Goal: Task Accomplishment & Management: Complete application form

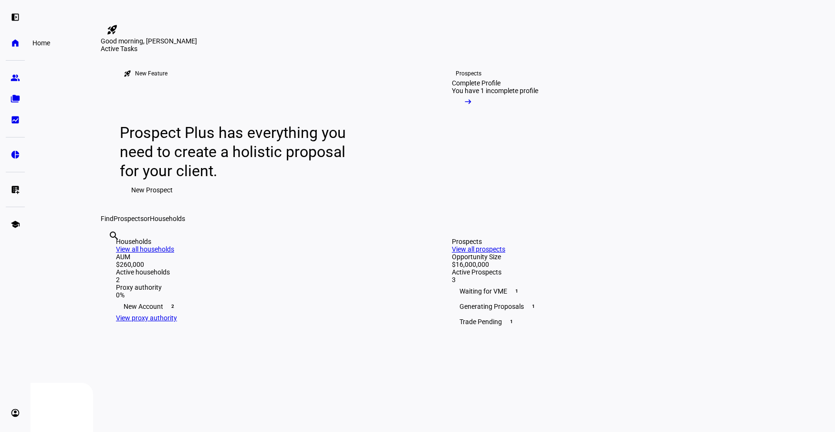
click at [13, 42] on eth-mat-symbol "home" at bounding box center [15, 43] width 10 height 10
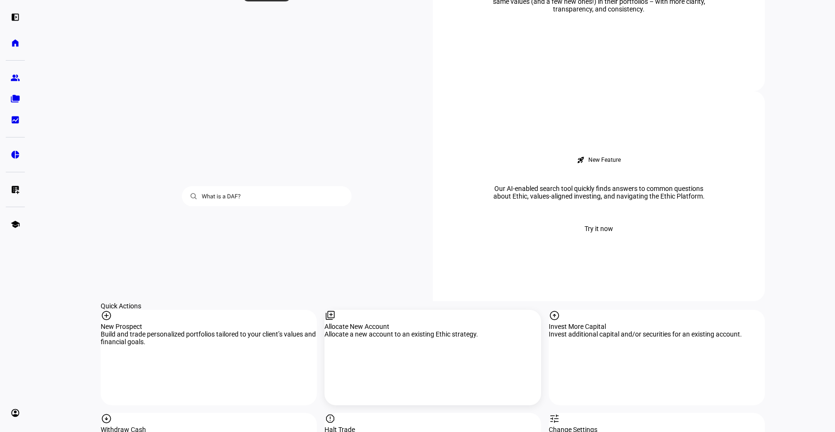
scroll to position [728, 0]
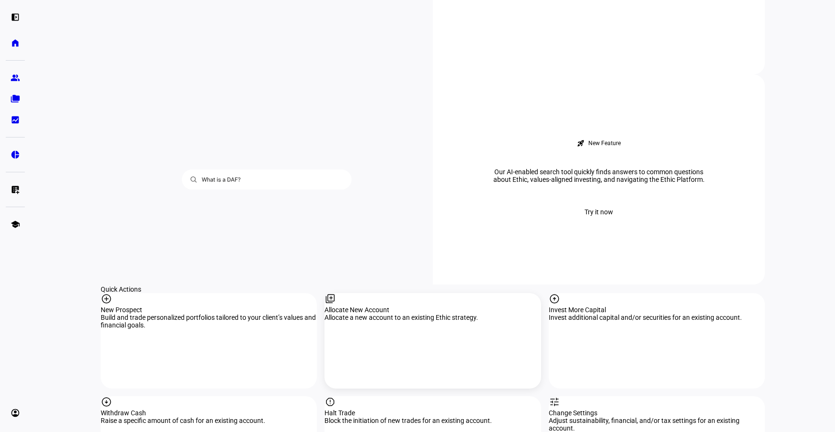
click at [387, 306] on div "Allocate New Account" at bounding box center [433, 310] width 216 height 8
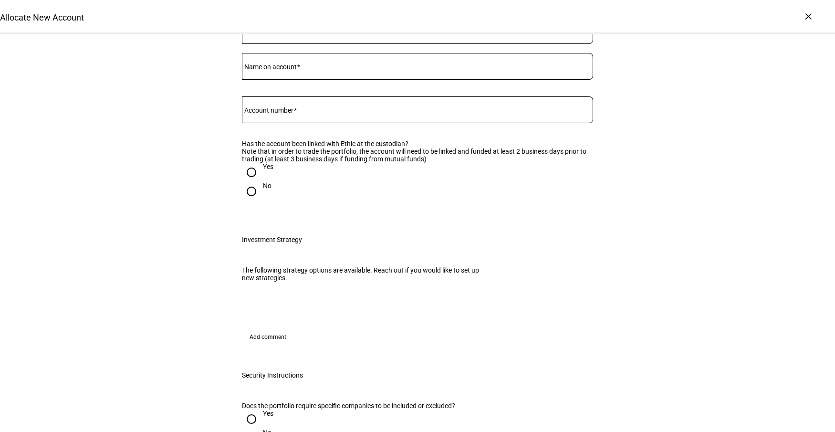
scroll to position [143, 0]
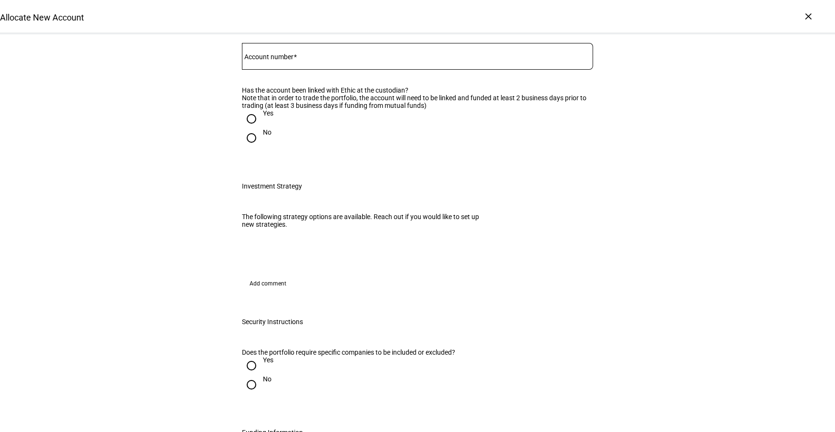
click at [355, 171] on mat-option "[PERSON_NAME]" at bounding box center [414, 168] width 350 height 23
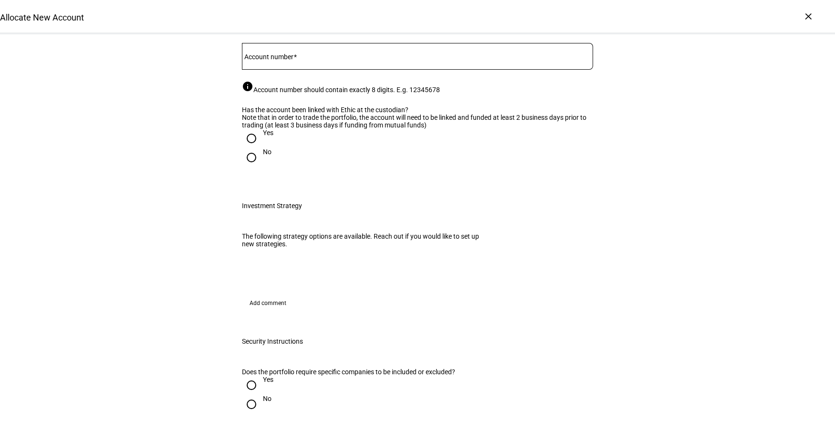
click at [344, 15] on input "Name on account" at bounding box center [417, 11] width 351 height 8
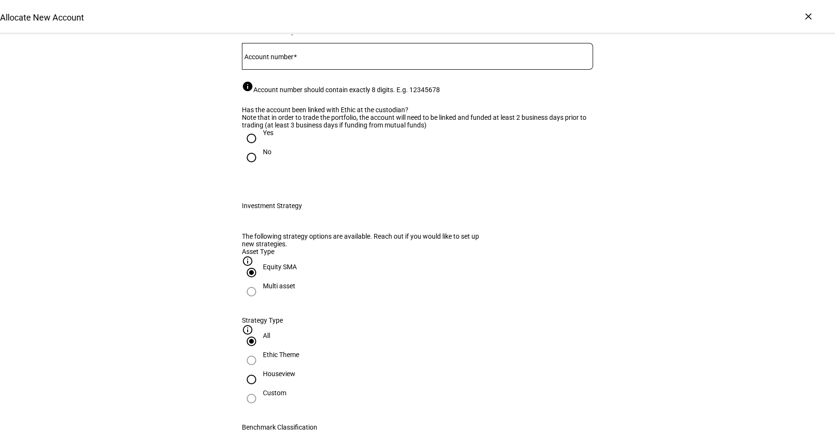
click at [310, 58] on input "Account number" at bounding box center [417, 55] width 351 height 8
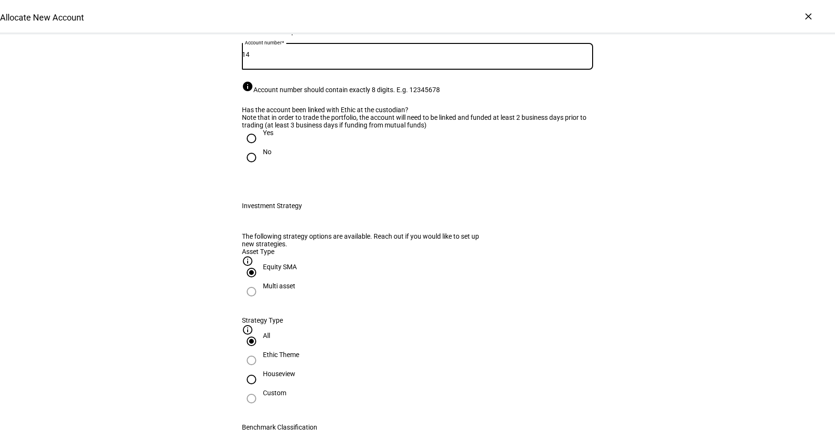
type input "1"
type input "22251463"
click at [294, 17] on mat-label "Name on account" at bounding box center [270, 14] width 52 height 8
click at [294, 15] on input "Name on account" at bounding box center [417, 11] width 351 height 8
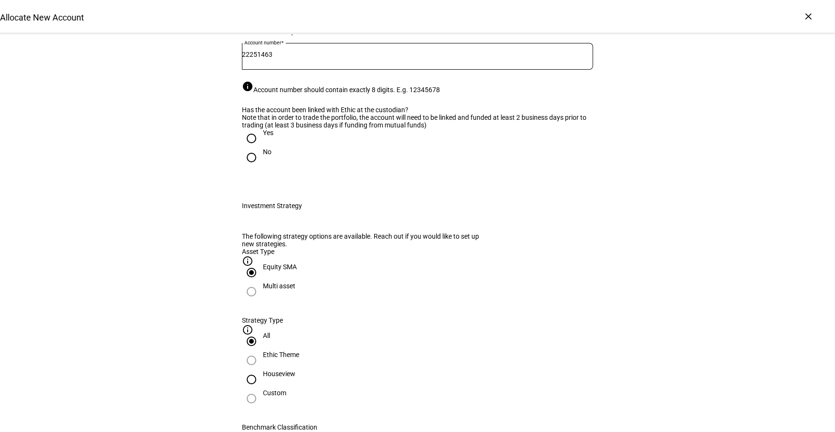
click at [270, 17] on mat-label "Name on account" at bounding box center [270, 14] width 52 height 8
click at [270, 15] on input "Name on account" at bounding box center [417, 11] width 351 height 8
click at [309, 15] on input "Name on account" at bounding box center [417, 11] width 351 height 8
paste input "[PERSON_NAME] TTEE H [PERSON_NAME] III CHILDRENS TR DTD [DATE]"
type input "[PERSON_NAME] TTEE H [PERSON_NAME] III CHILDRENS TR DTD [DATE]"
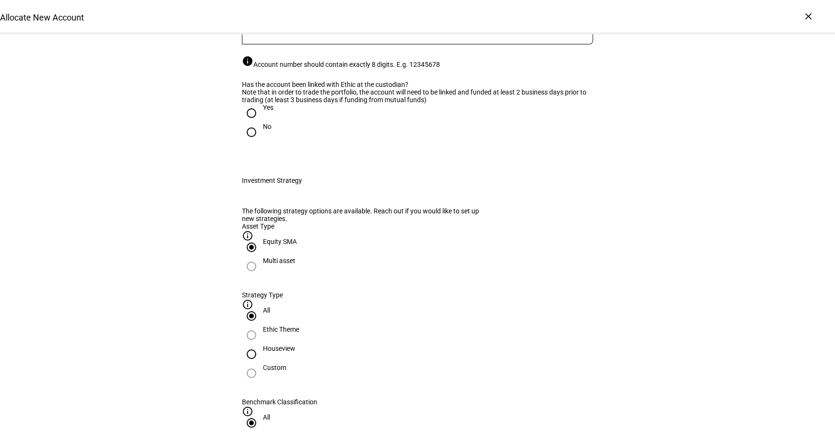
scroll to position [191, 0]
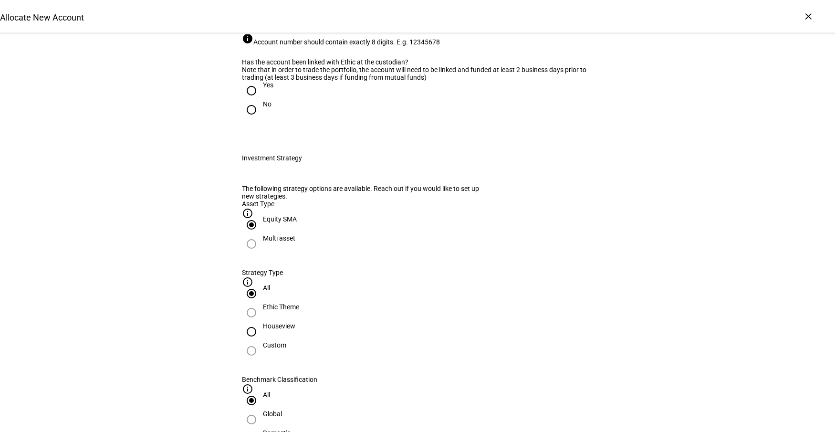
click at [246, 100] on input "Yes" at bounding box center [251, 90] width 19 height 19
radio input "true"
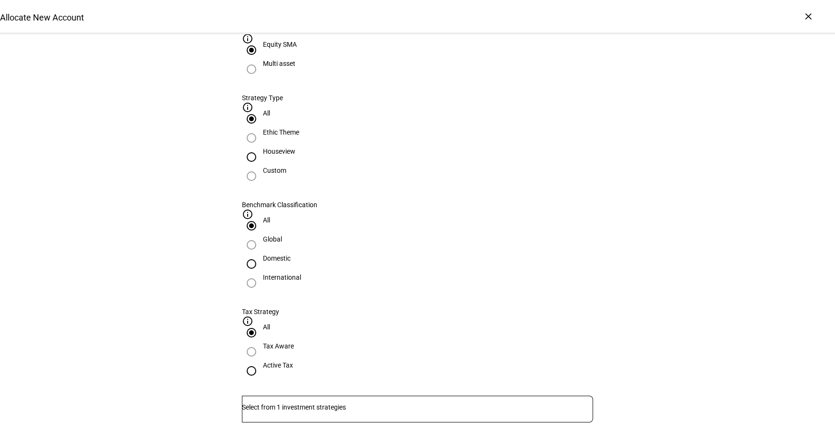
scroll to position [382, 0]
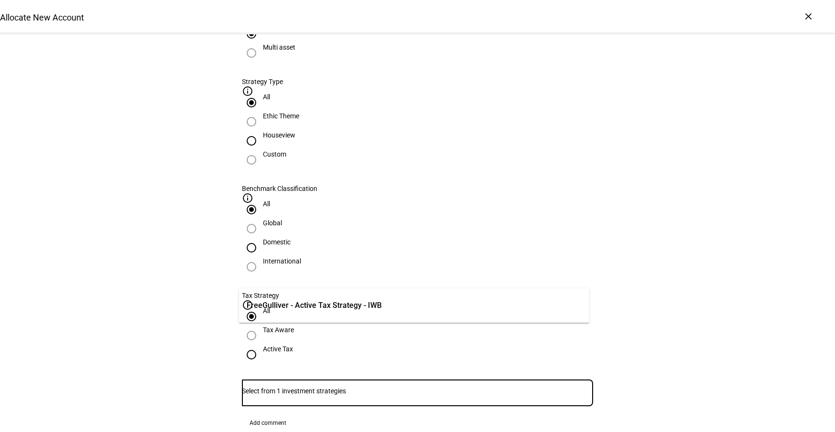
click at [370, 372] on input "Number" at bounding box center [417, 391] width 351 height 8
click at [355, 305] on span "FreeGulliver - Active Tax Strategy - IWB" at bounding box center [314, 305] width 135 height 11
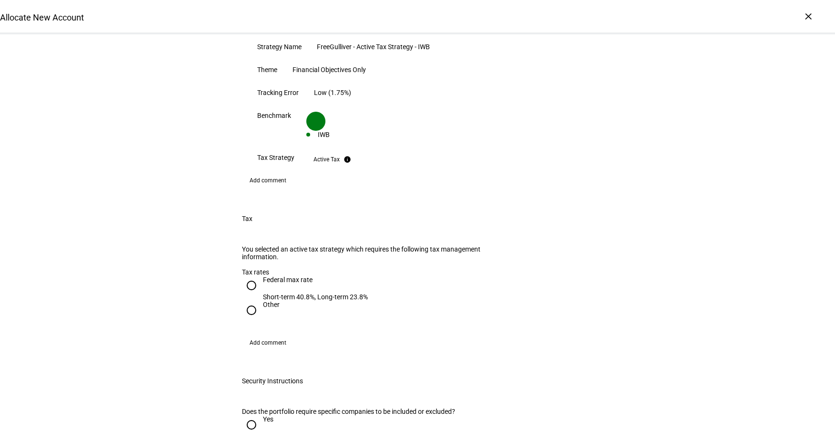
scroll to position [859, 0]
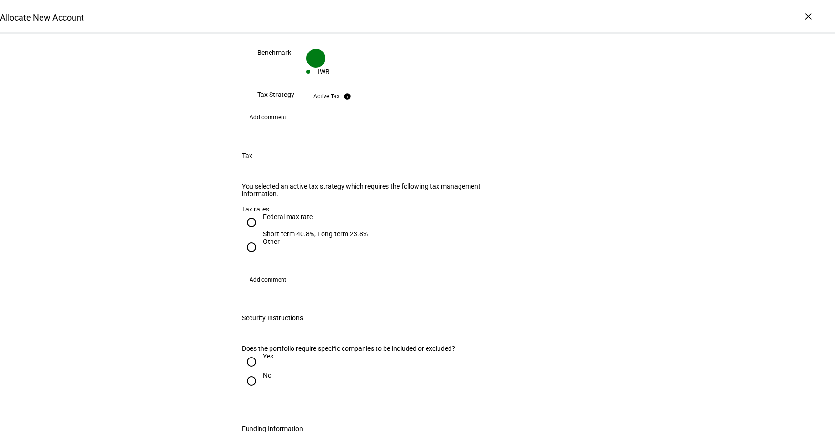
click at [248, 371] on input "No" at bounding box center [251, 380] width 19 height 19
radio input "true"
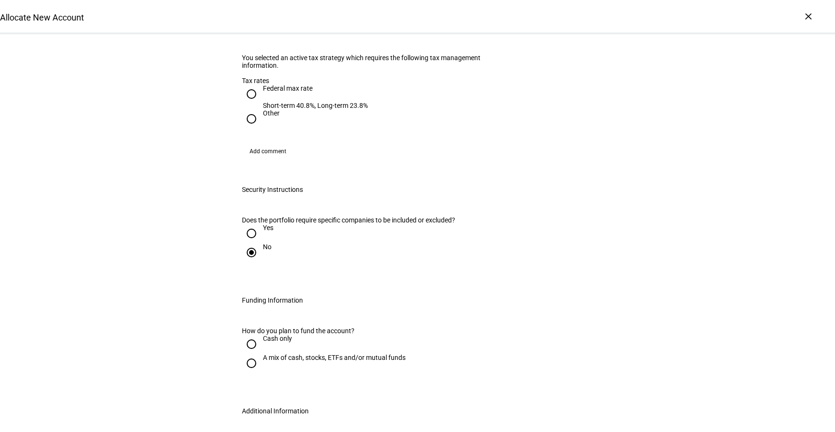
scroll to position [1002, 0]
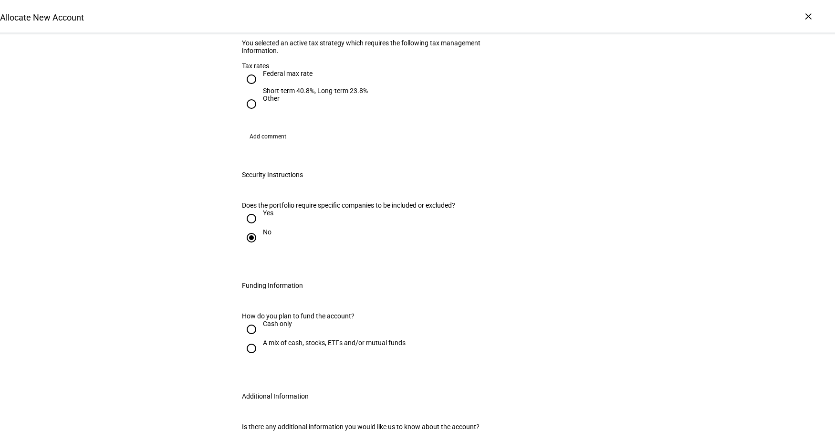
click at [242, 320] on input "Cash only" at bounding box center [251, 329] width 19 height 19
radio input "true"
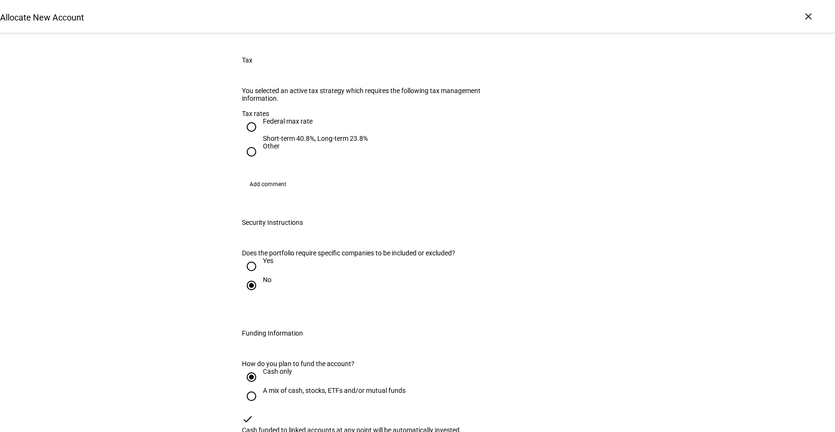
scroll to position [811, 0]
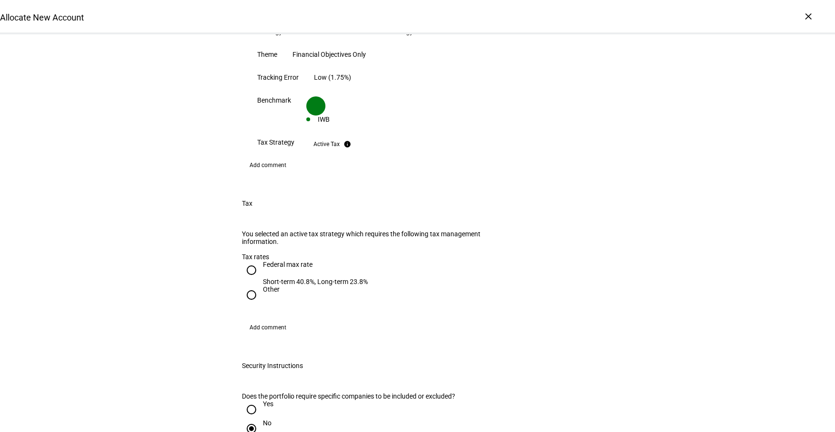
click at [248, 261] on input "Federal max rate Short-term 40.8%, Long-term 23.8%" at bounding box center [251, 270] width 19 height 19
radio input "true"
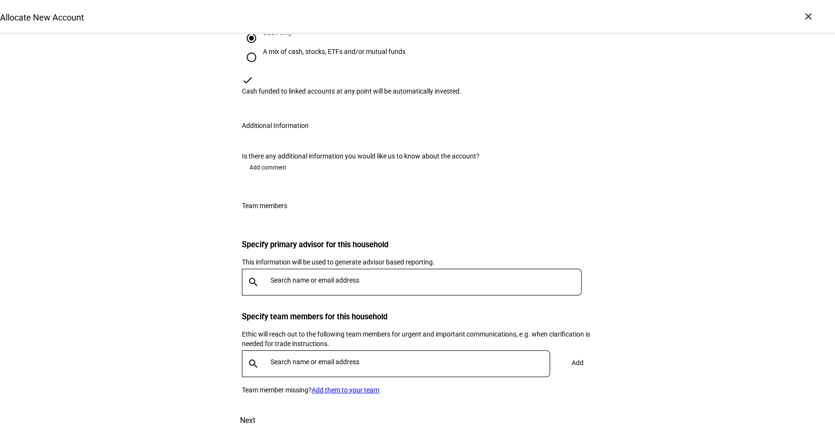
scroll to position [1369, 0]
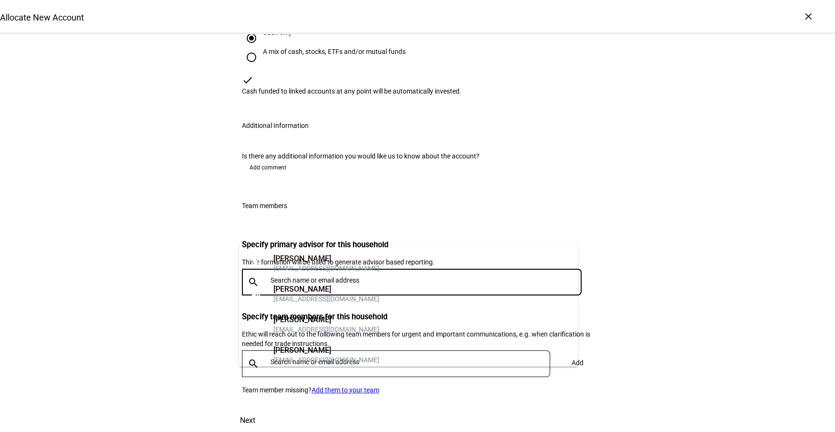
click at [370, 276] on input "text" at bounding box center [428, 280] width 315 height 8
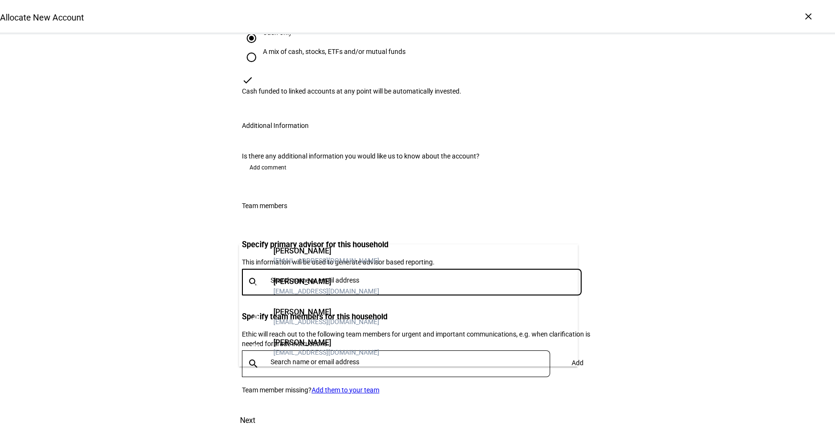
click at [348, 342] on div "[PERSON_NAME]" at bounding box center [326, 343] width 106 height 10
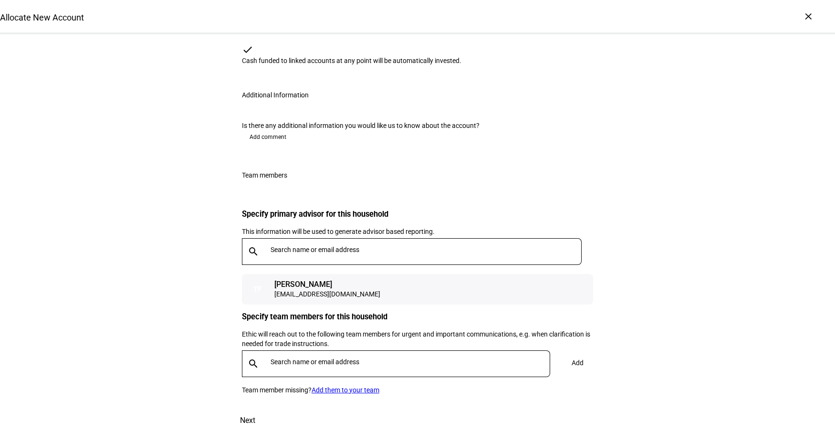
scroll to position [1400, 0]
click at [380, 358] on input "text" at bounding box center [412, 362] width 283 height 8
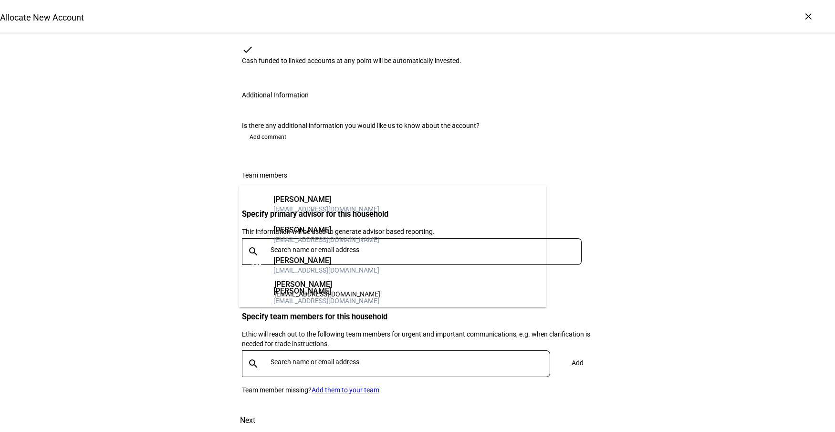
click at [360, 269] on mat-option "AM [PERSON_NAME] [PERSON_NAME][EMAIL_ADDRESS][DOMAIN_NAME]" at bounding box center [392, 265] width 307 height 31
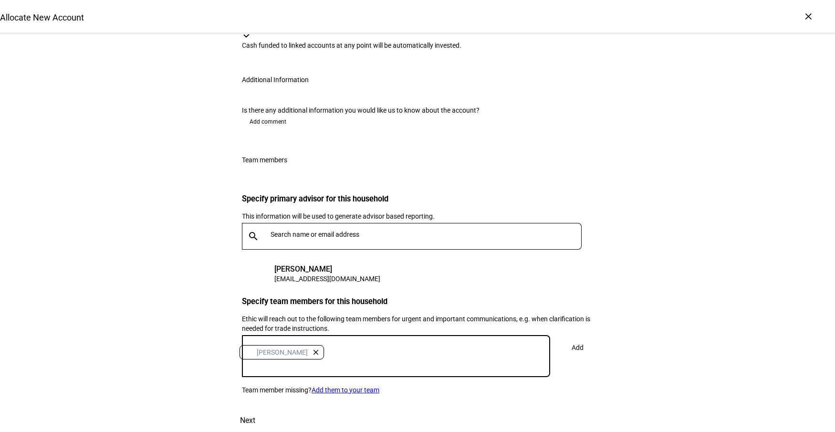
click at [580, 336] on span at bounding box center [577, 347] width 31 height 23
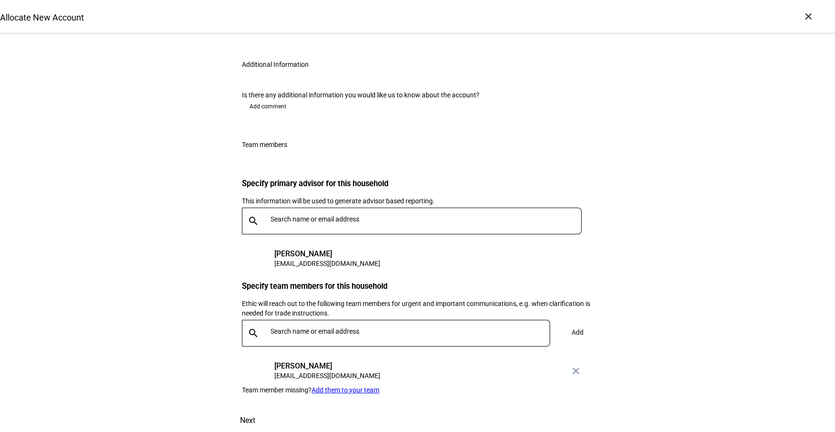
scroll to position [1430, 0]
click at [255, 372] on span "Next" at bounding box center [247, 420] width 15 height 23
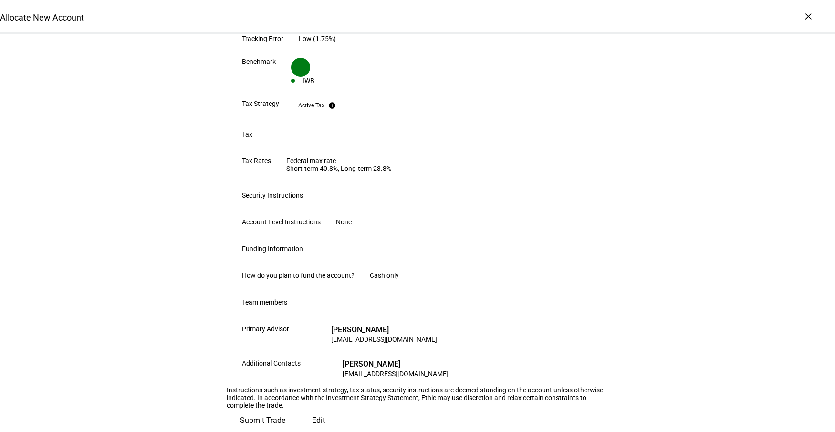
scroll to position [488, 0]
click at [285, 372] on span "Submit Trade" at bounding box center [262, 420] width 45 height 23
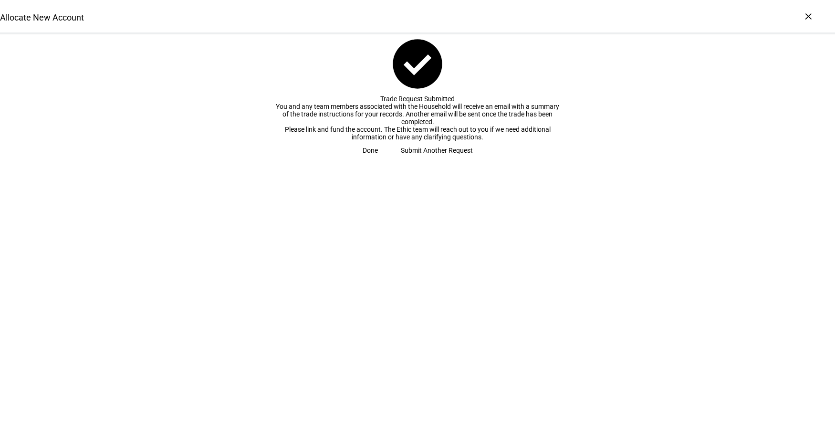
click at [378, 160] on span "Done" at bounding box center [370, 150] width 15 height 19
